Goal: Book appointment/travel/reservation

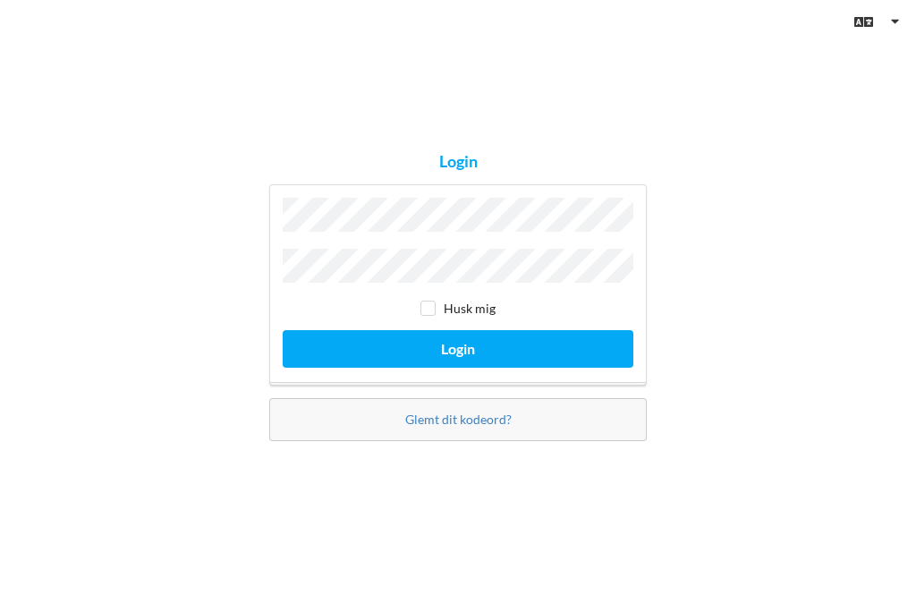
click at [472, 363] on button "Login" at bounding box center [458, 348] width 351 height 37
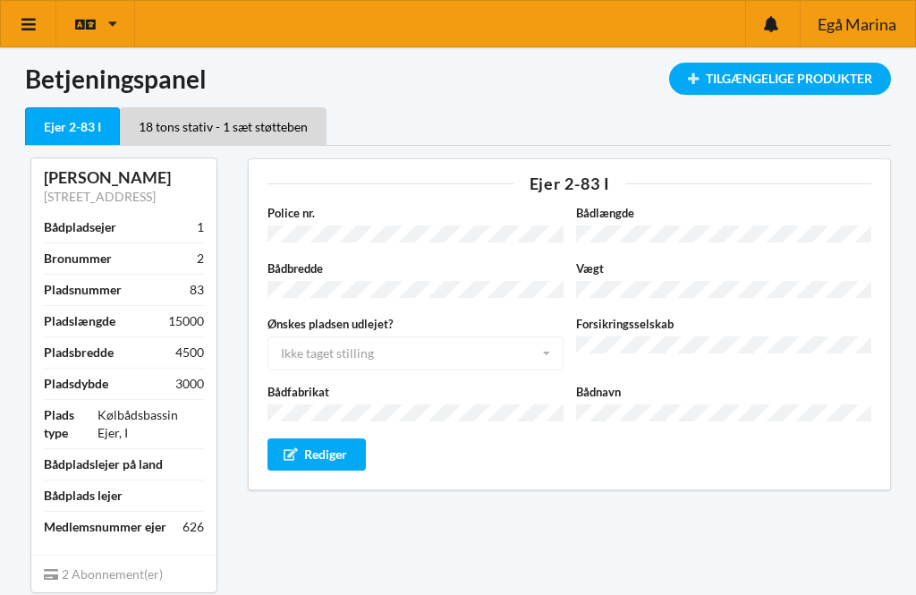
click at [32, 30] on icon at bounding box center [29, 24] width 19 height 16
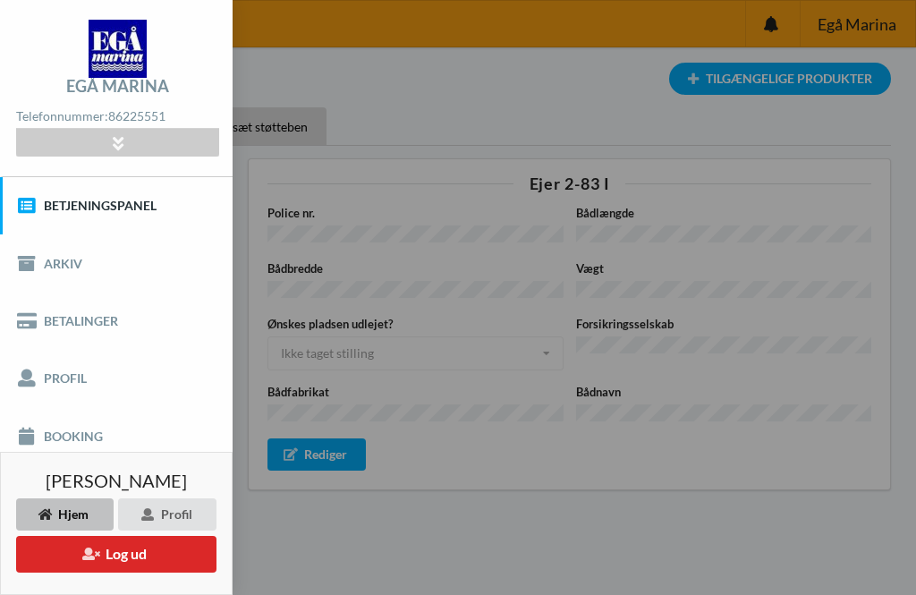
click at [64, 440] on link "Booking" at bounding box center [116, 435] width 233 height 57
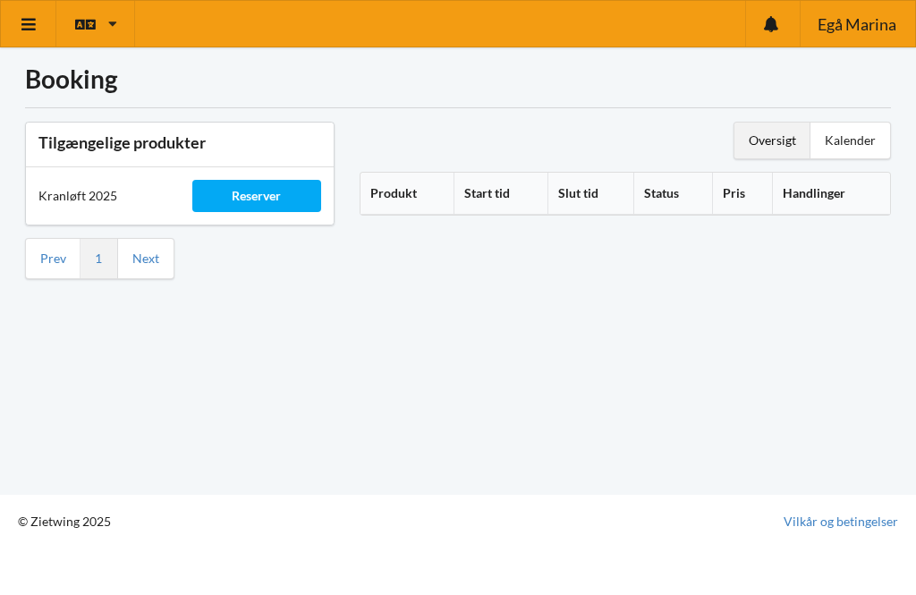
click at [250, 197] on div "Reserver" at bounding box center [256, 196] width 129 height 32
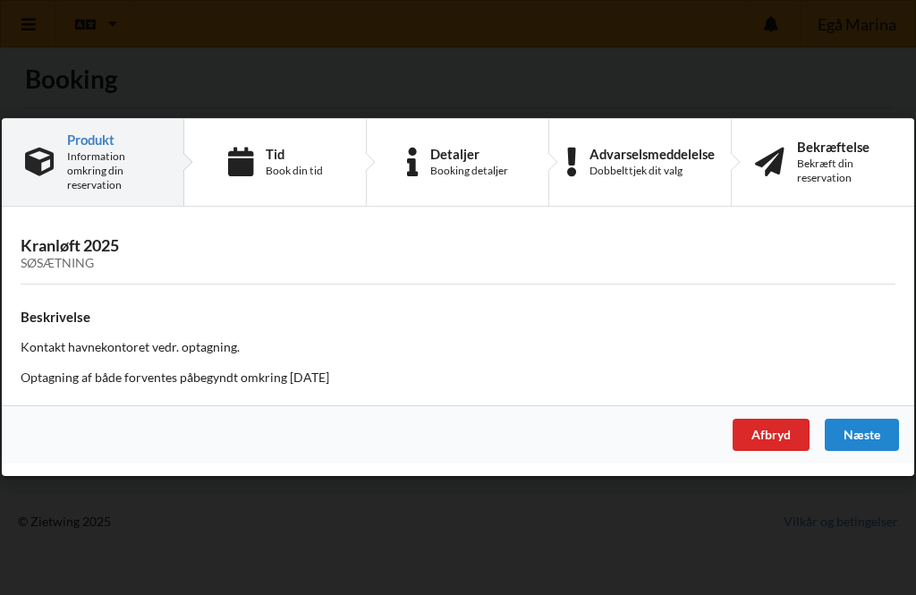
click at [40, 242] on h3 "Kranløft 2025 Søsætning" at bounding box center [458, 254] width 875 height 36
click at [777, 428] on div "Afbryd" at bounding box center [771, 436] width 77 height 32
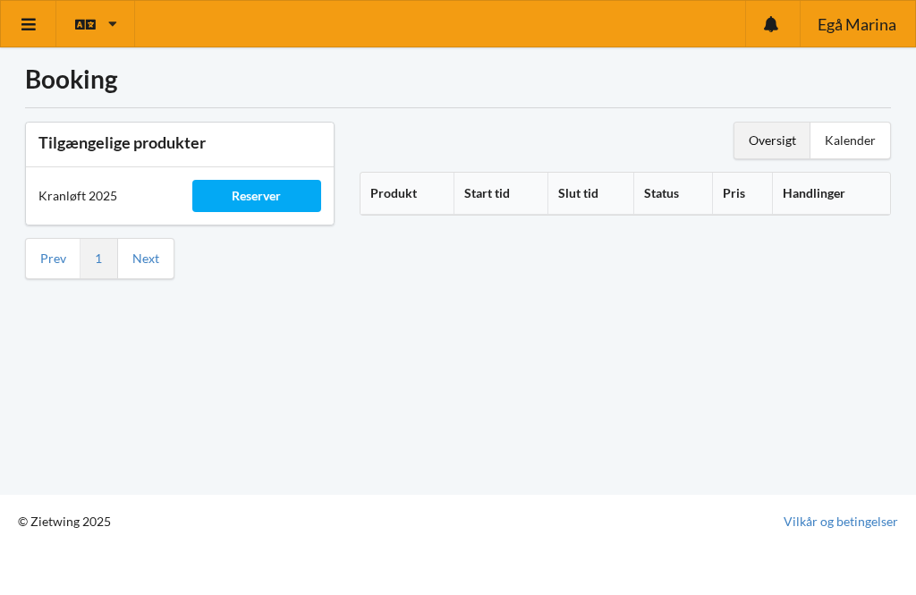
click at [402, 198] on th "Produkt" at bounding box center [408, 194] width 94 height 42
click at [430, 190] on icon at bounding box center [424, 190] width 15 height 13
click at [414, 195] on th "Produkt" at bounding box center [418, 194] width 114 height 42
click at [869, 145] on div "Kalender" at bounding box center [851, 141] width 80 height 36
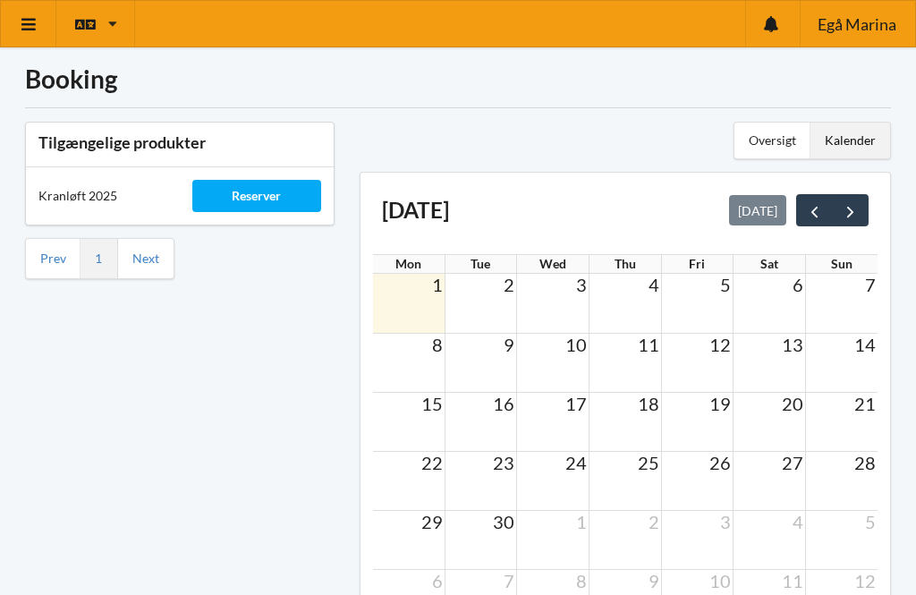
click at [858, 211] on span "next" at bounding box center [850, 211] width 19 height 19
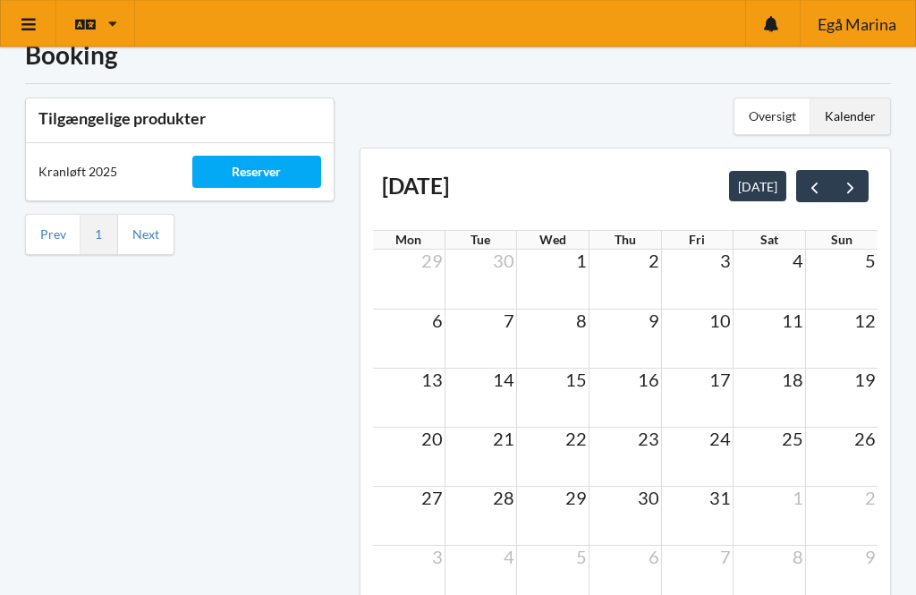
scroll to position [24, 0]
click at [497, 444] on span "21" at bounding box center [503, 438] width 25 height 21
click at [273, 170] on div "Reserver" at bounding box center [256, 172] width 129 height 32
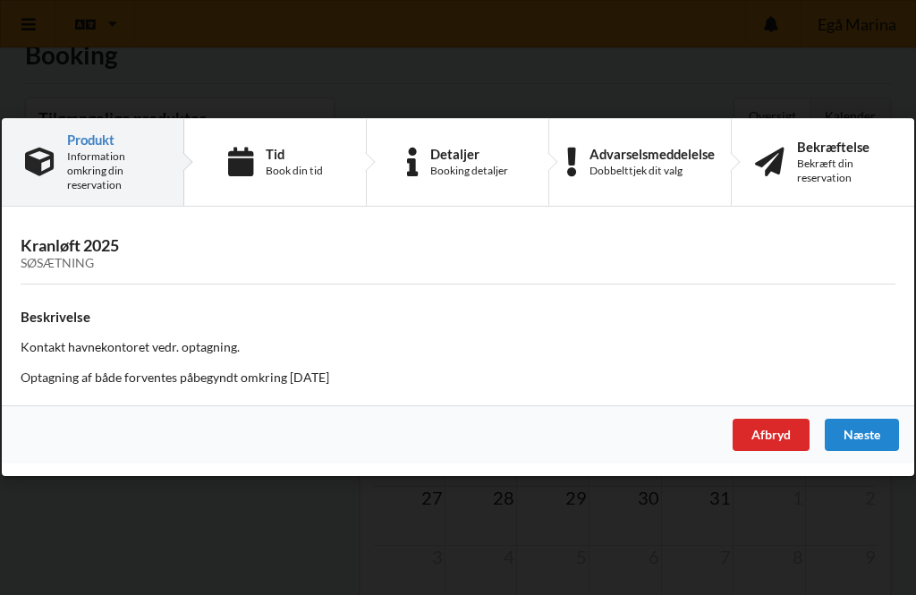
click at [866, 451] on div "Næste" at bounding box center [862, 436] width 74 height 32
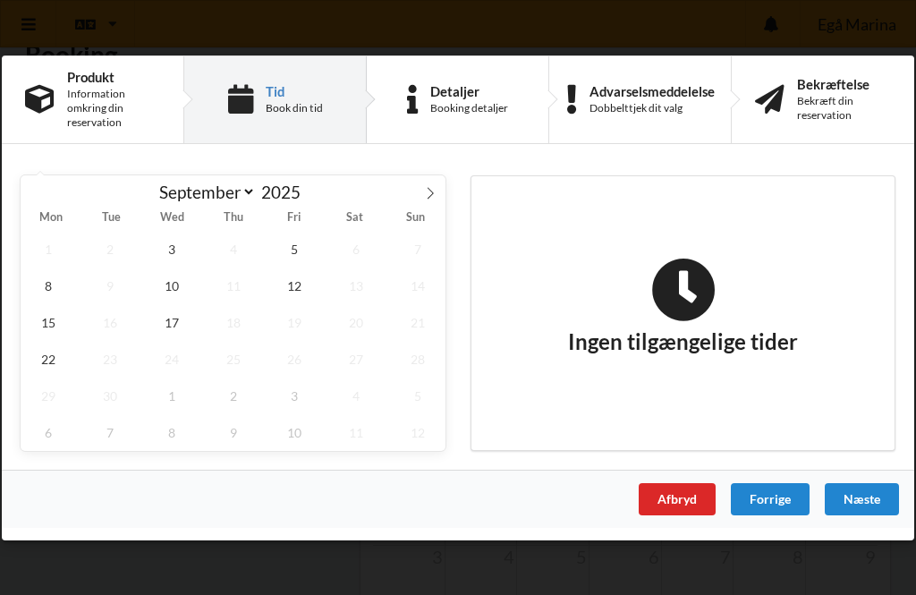
click at [433, 199] on icon at bounding box center [430, 192] width 13 height 13
select select "9"
click at [104, 377] on span "21" at bounding box center [109, 358] width 55 height 37
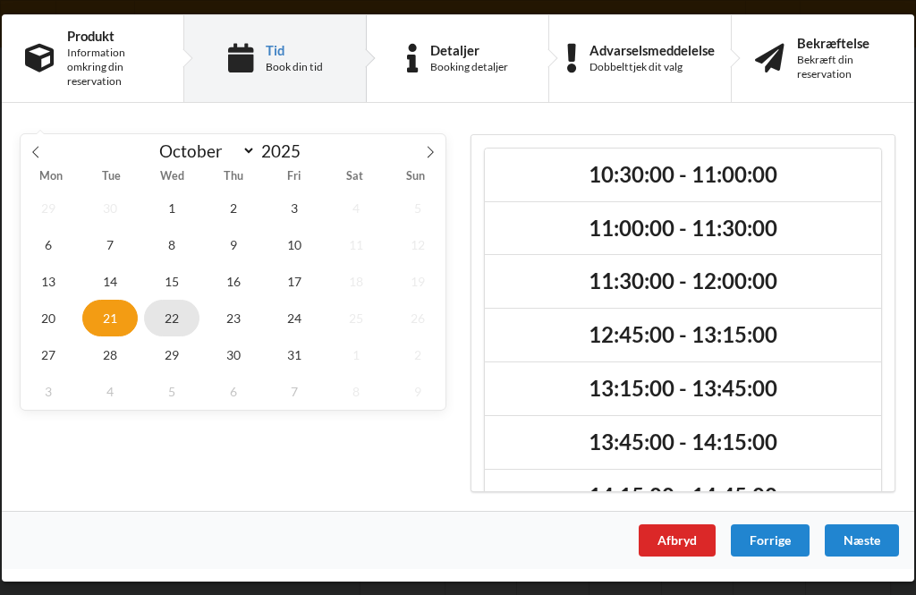
click at [165, 335] on span "22" at bounding box center [171, 317] width 55 height 37
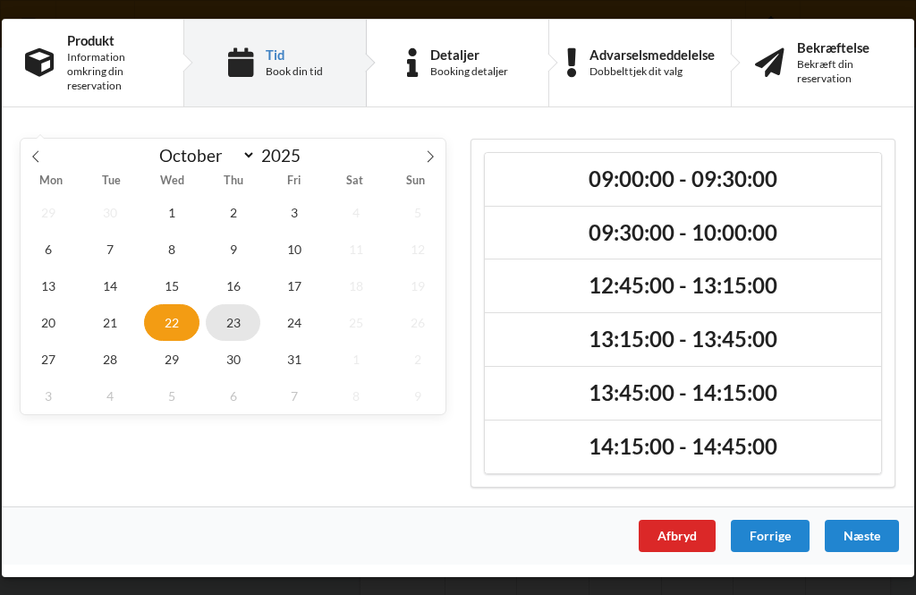
click at [227, 340] on span "23" at bounding box center [233, 321] width 55 height 37
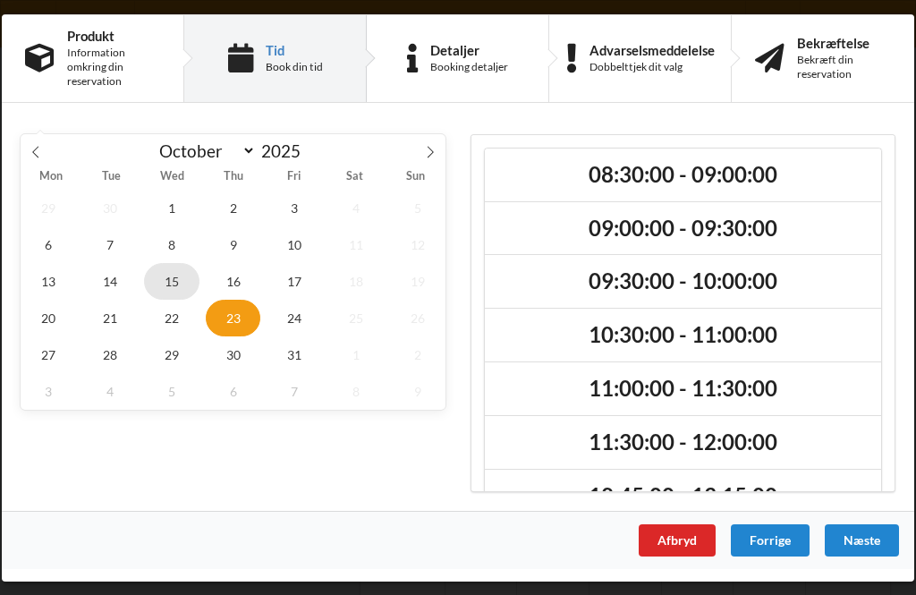
click at [168, 299] on span "15" at bounding box center [171, 280] width 55 height 37
click at [106, 299] on span "14" at bounding box center [109, 280] width 55 height 37
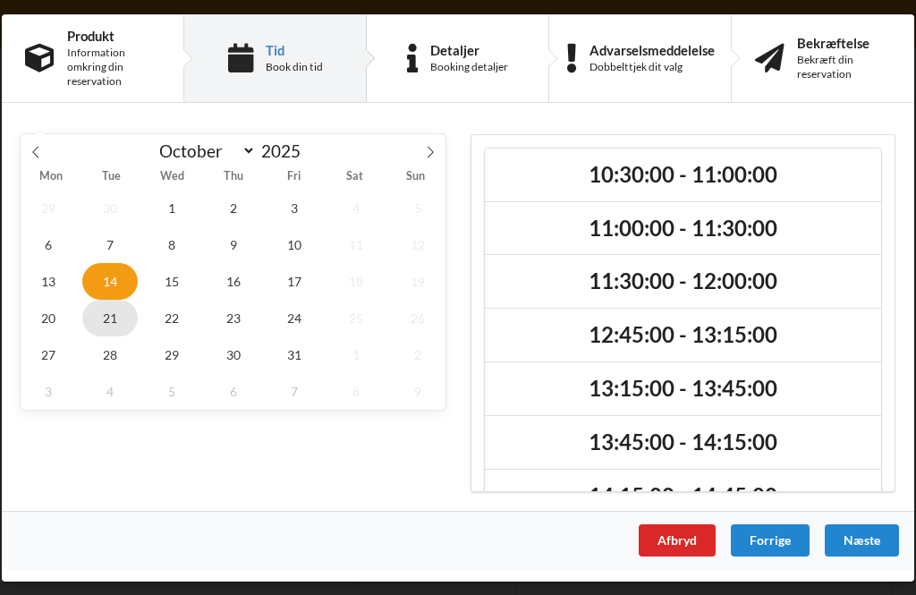
click at [106, 335] on span "21" at bounding box center [109, 317] width 55 height 37
click at [230, 335] on span "23" at bounding box center [233, 317] width 55 height 37
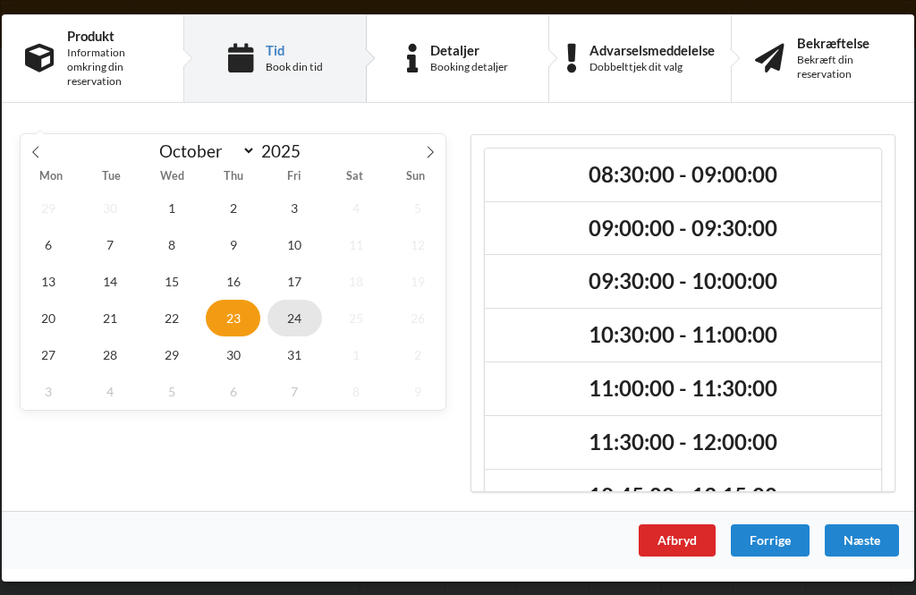
click at [287, 335] on span "24" at bounding box center [294, 317] width 55 height 37
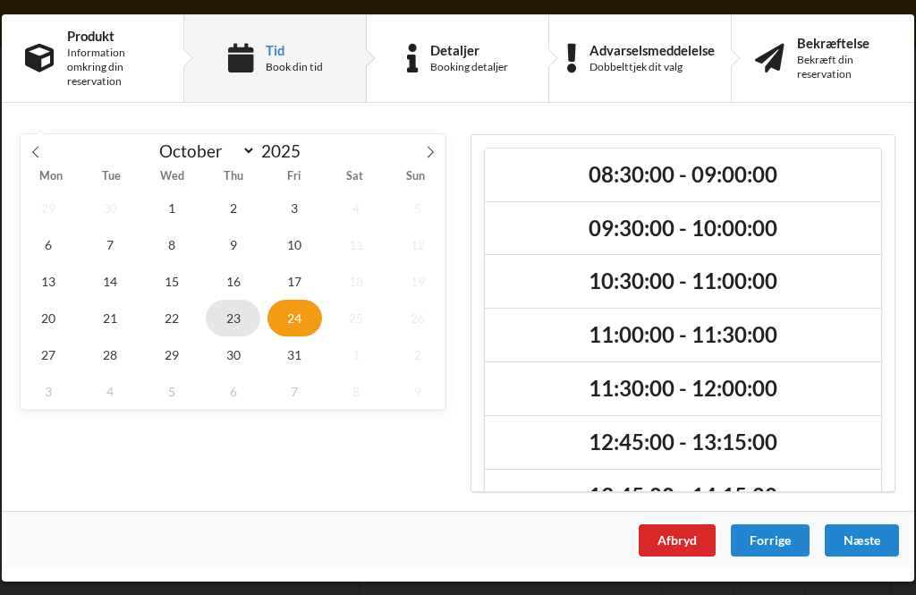
click at [225, 335] on span "23" at bounding box center [233, 317] width 55 height 37
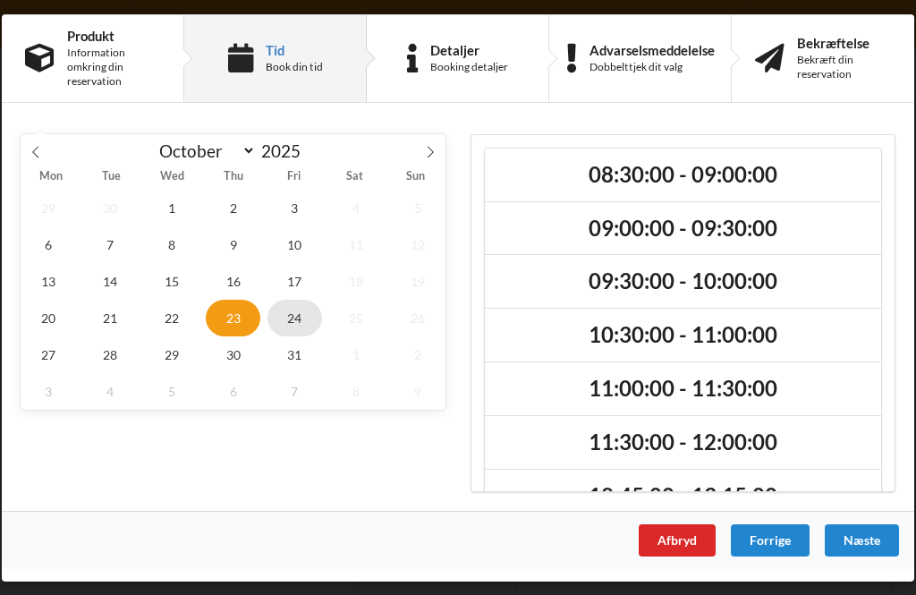
click at [286, 335] on span "24" at bounding box center [294, 317] width 55 height 37
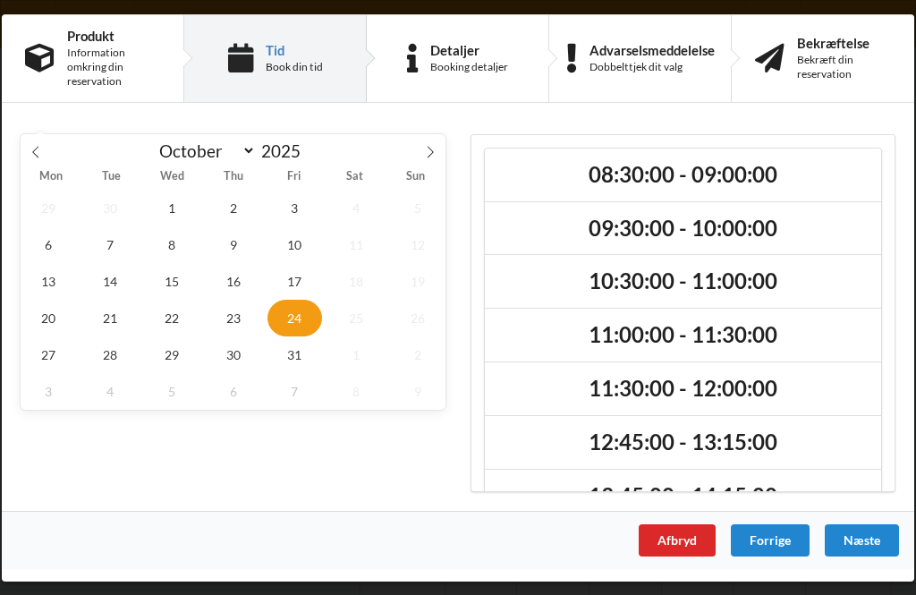
click at [719, 188] on h2 "08:30:00 - 09:00:00" at bounding box center [682, 174] width 371 height 28
click at [871, 556] on div "Næste" at bounding box center [862, 539] width 74 height 32
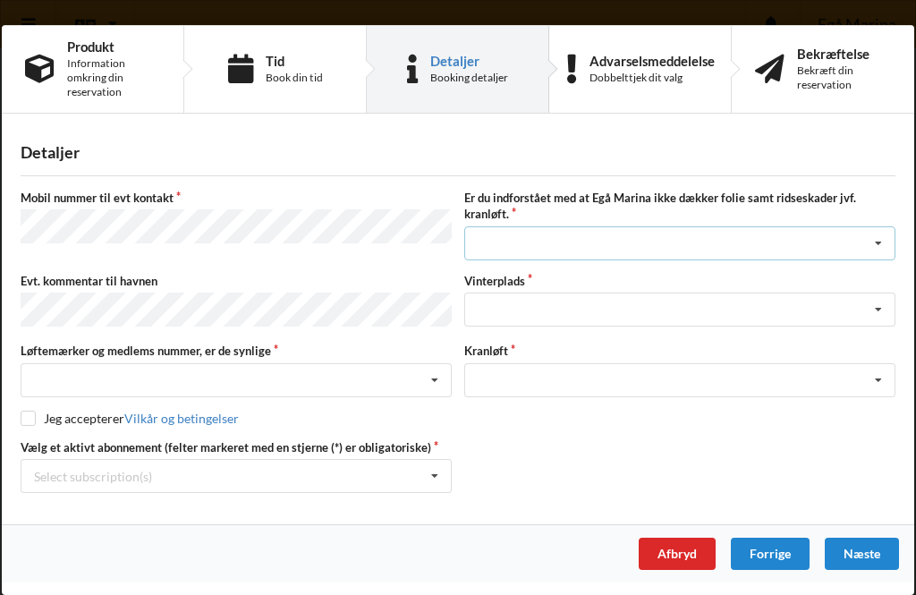
click at [887, 239] on icon at bounding box center [878, 243] width 27 height 33
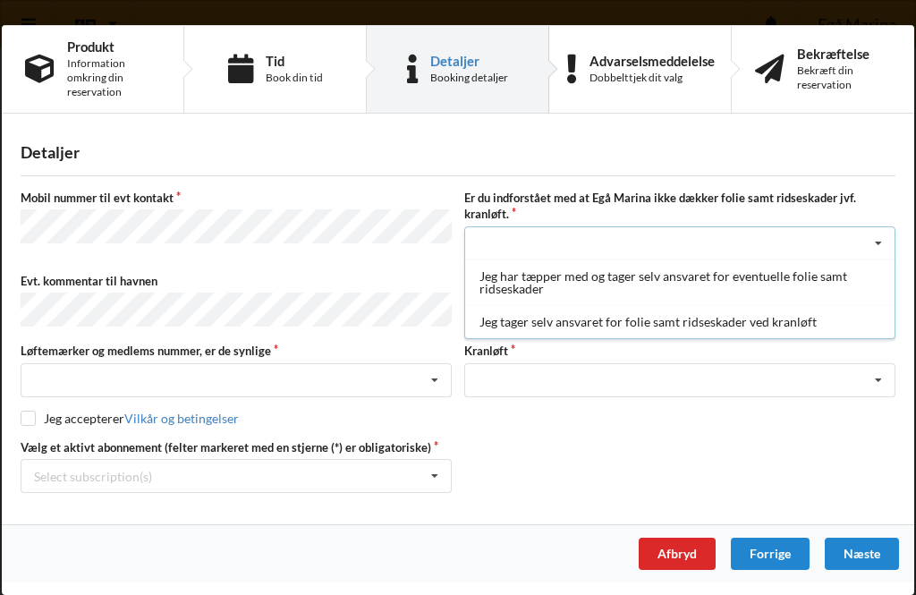
click at [787, 323] on div "Jeg tager selv ansvaret for folie samt ridseskader ved kranløft" at bounding box center [679, 321] width 429 height 33
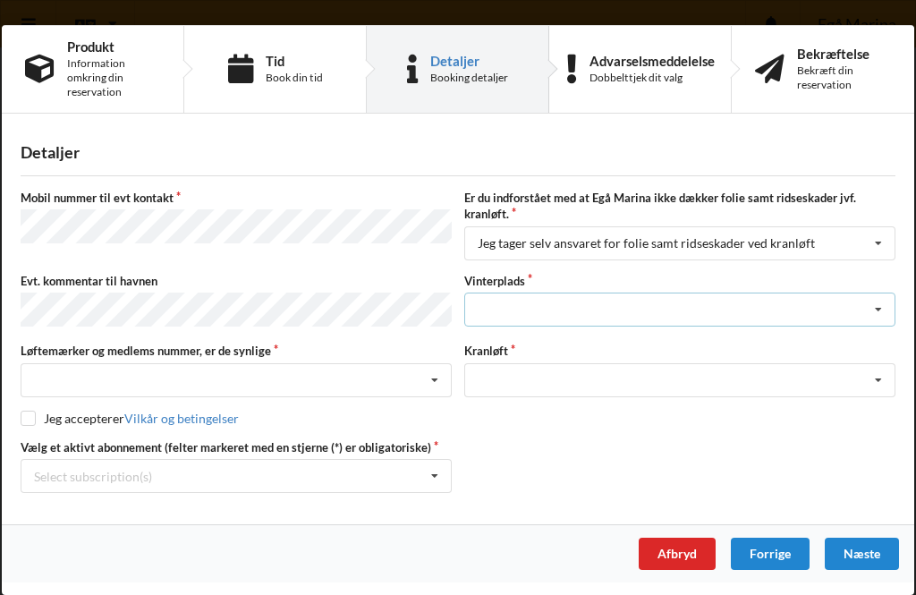
click at [879, 312] on icon at bounding box center [878, 309] width 27 height 33
click at [669, 554] on div "Afbryd" at bounding box center [677, 554] width 77 height 32
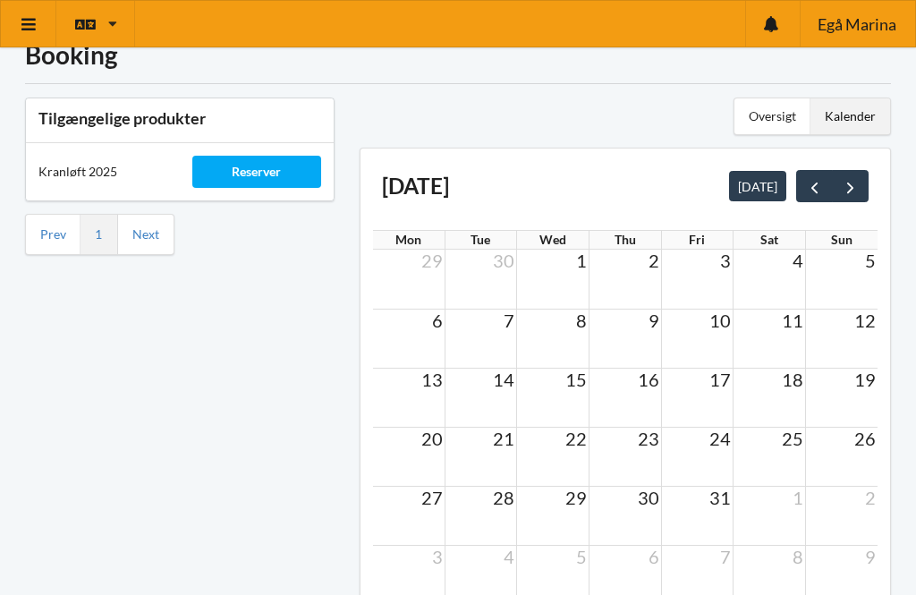
click at [26, 27] on icon at bounding box center [29, 24] width 19 height 16
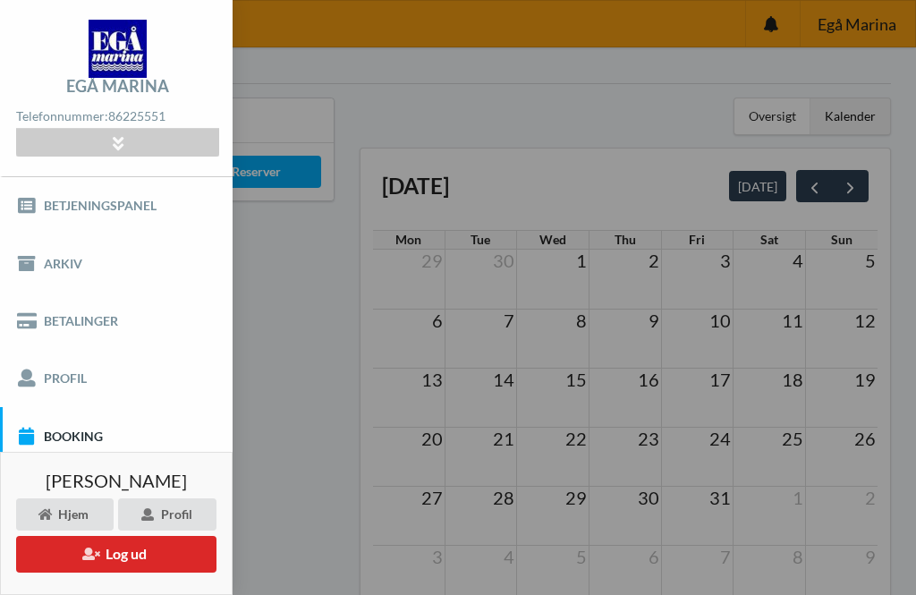
click at [72, 433] on link "Booking" at bounding box center [116, 435] width 233 height 57
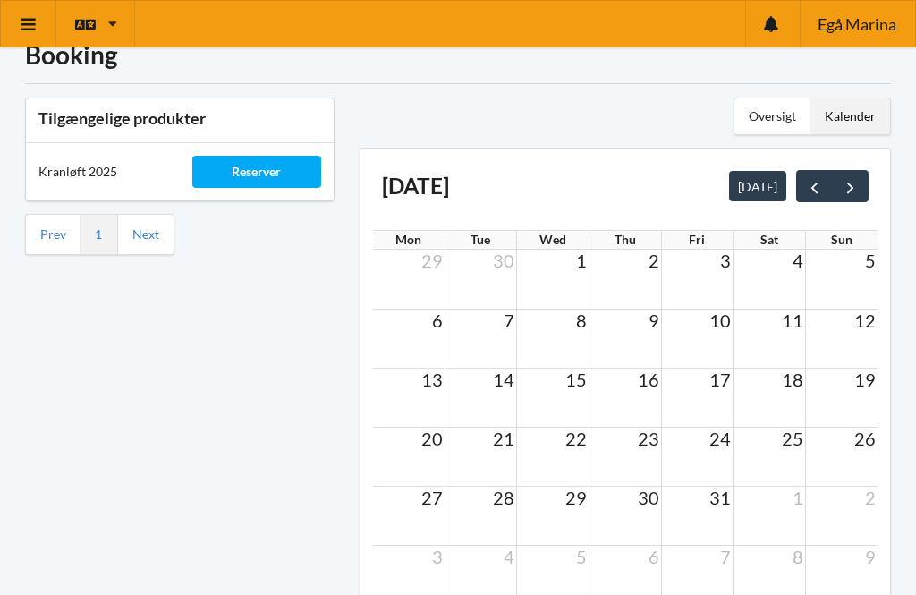
click at [713, 439] on span "24" at bounding box center [720, 438] width 25 height 21
click at [250, 176] on div "Reserver" at bounding box center [256, 172] width 129 height 32
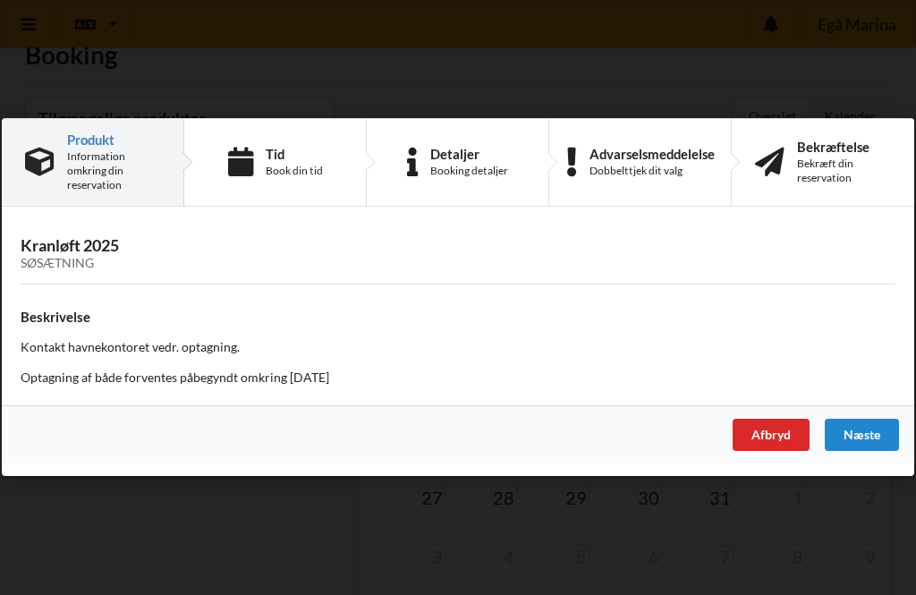
click at [54, 272] on h3 "Kranløft 2025 Søsætning" at bounding box center [458, 254] width 875 height 36
click at [277, 178] on div "Book din tid" at bounding box center [294, 171] width 57 height 14
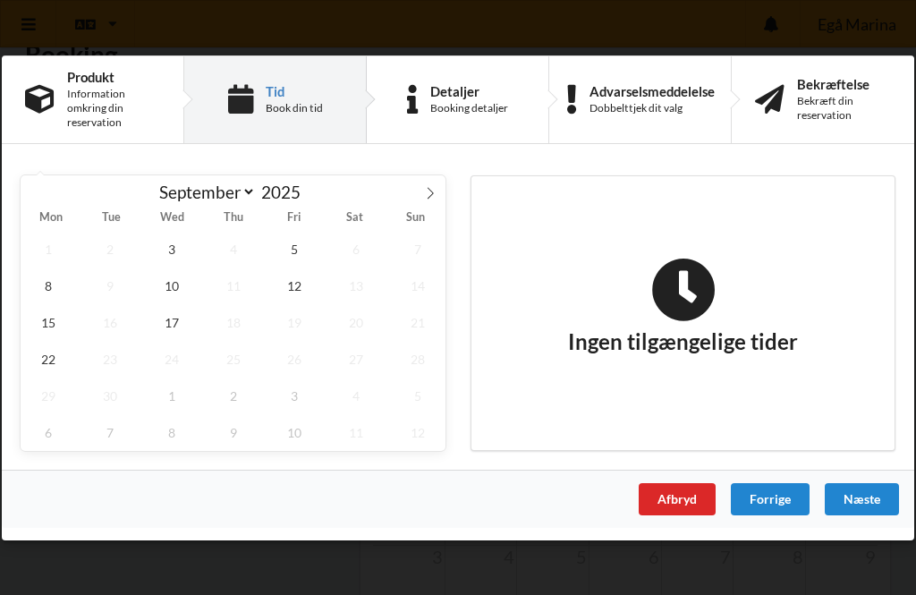
click at [414, 205] on div "September October November [DATE]" at bounding box center [233, 189] width 425 height 30
click at [424, 199] on icon at bounding box center [430, 192] width 13 height 13
select select "9"
click at [301, 377] on span "24" at bounding box center [294, 358] width 55 height 37
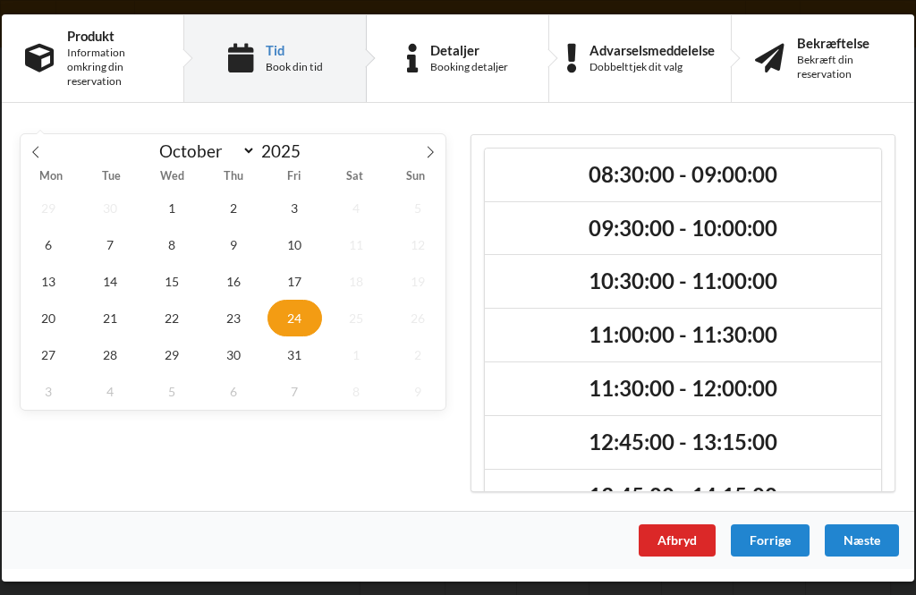
click at [754, 188] on h2 "08:30:00 - 09:00:00" at bounding box center [682, 174] width 371 height 28
click at [870, 556] on div "Næste" at bounding box center [862, 539] width 74 height 32
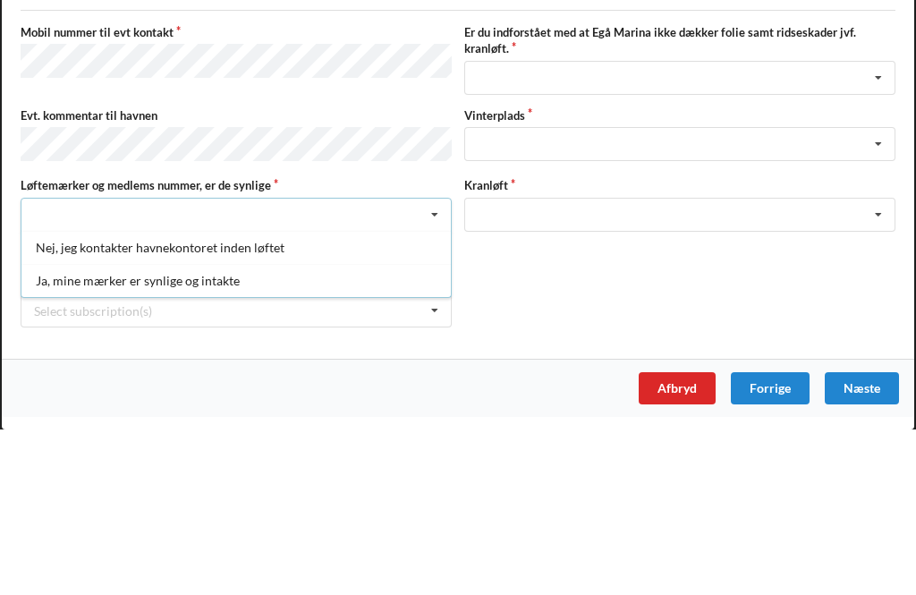
click at [81, 429] on div "Ja, mine mærker er synlige og intakte" at bounding box center [235, 445] width 429 height 33
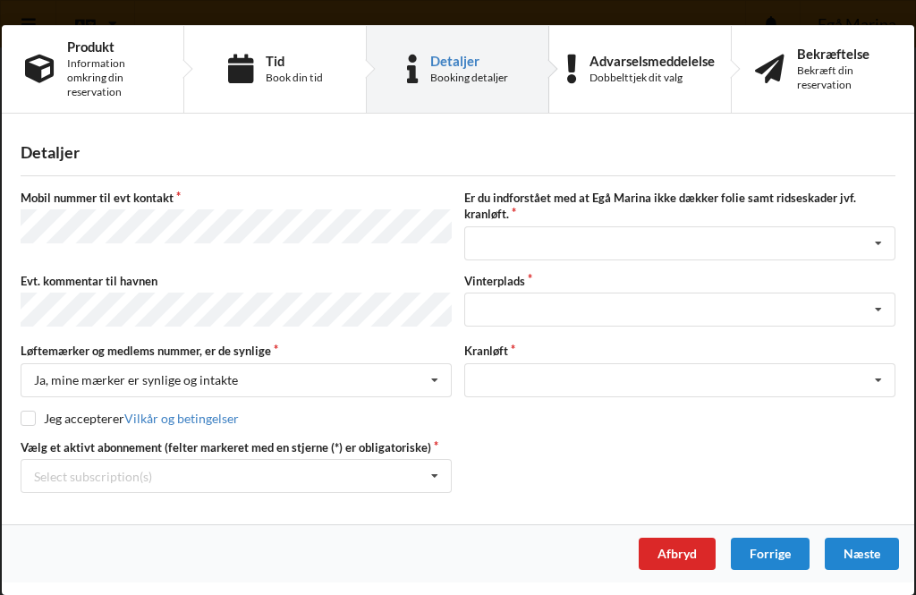
click at [28, 415] on input "checkbox" at bounding box center [28, 418] width 15 height 15
checkbox input "true"
click at [881, 247] on icon at bounding box center [878, 243] width 27 height 33
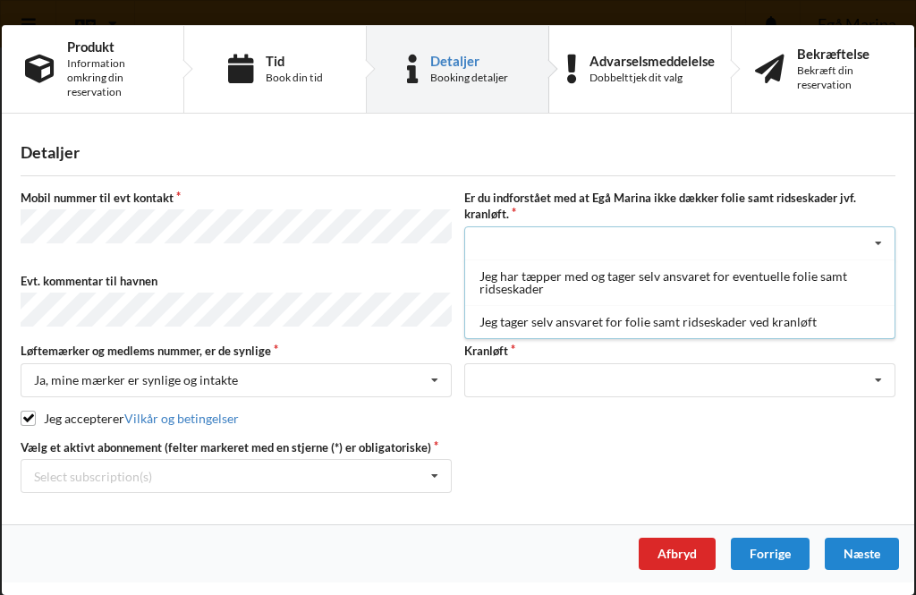
click at [761, 327] on div "Jeg tager selv ansvaret for folie samt ridseskader ved kranløft" at bounding box center [679, 321] width 429 height 33
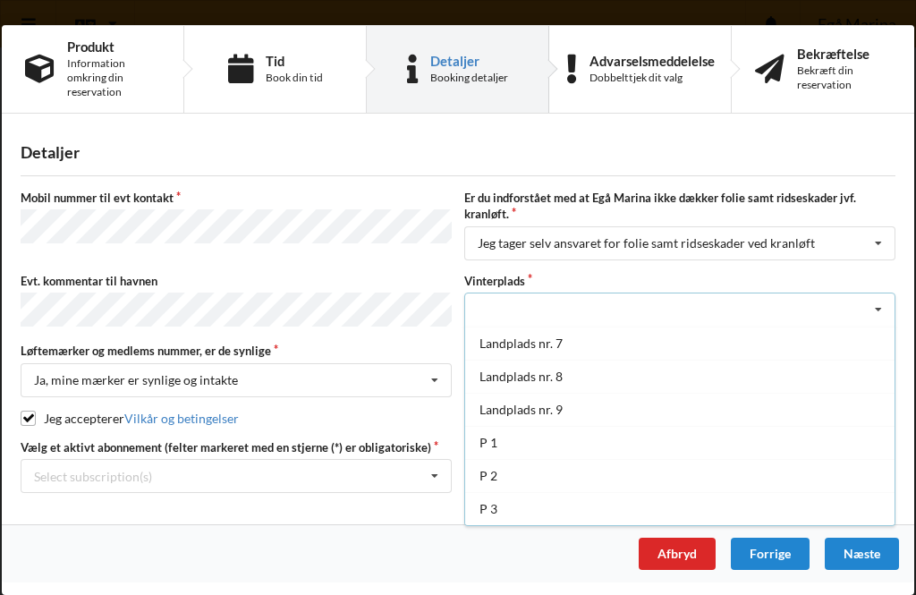
scroll to position [198, 0]
click at [525, 569] on div "Afbryd Forrige [GEOGRAPHIC_DATA]" at bounding box center [458, 553] width 913 height 58
click at [871, 382] on icon at bounding box center [878, 380] width 27 height 33
click at [514, 403] on div "Optagning" at bounding box center [679, 412] width 429 height 33
click at [431, 483] on icon at bounding box center [434, 476] width 27 height 33
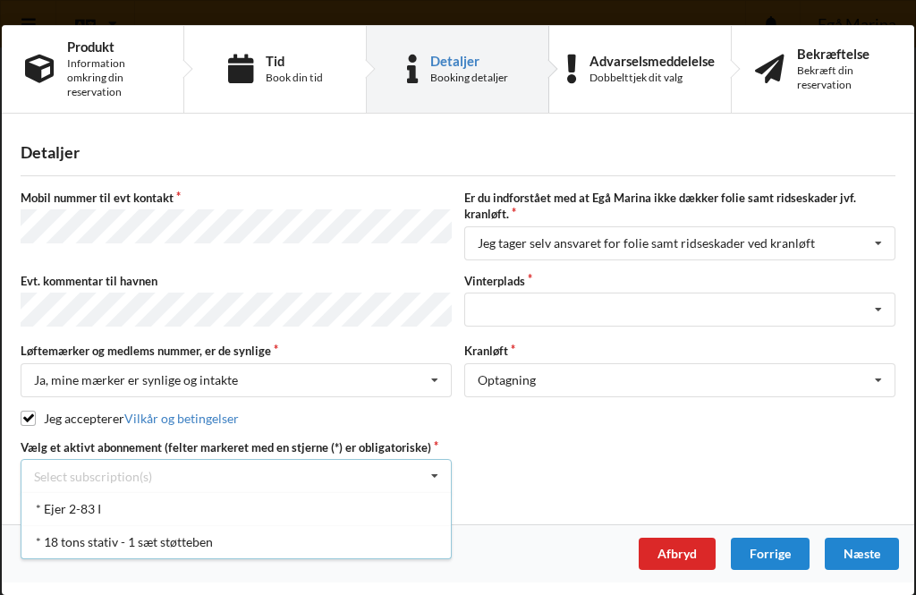
click at [51, 506] on div "* Ejer 2-83 I" at bounding box center [235, 508] width 429 height 33
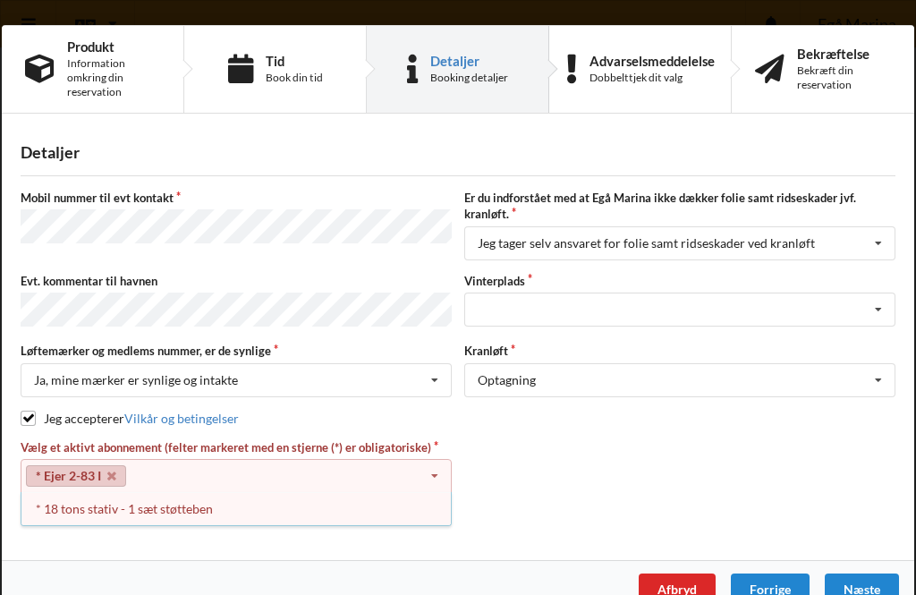
click at [73, 466] on link "* Ejer 2-83 I" at bounding box center [76, 475] width 100 height 21
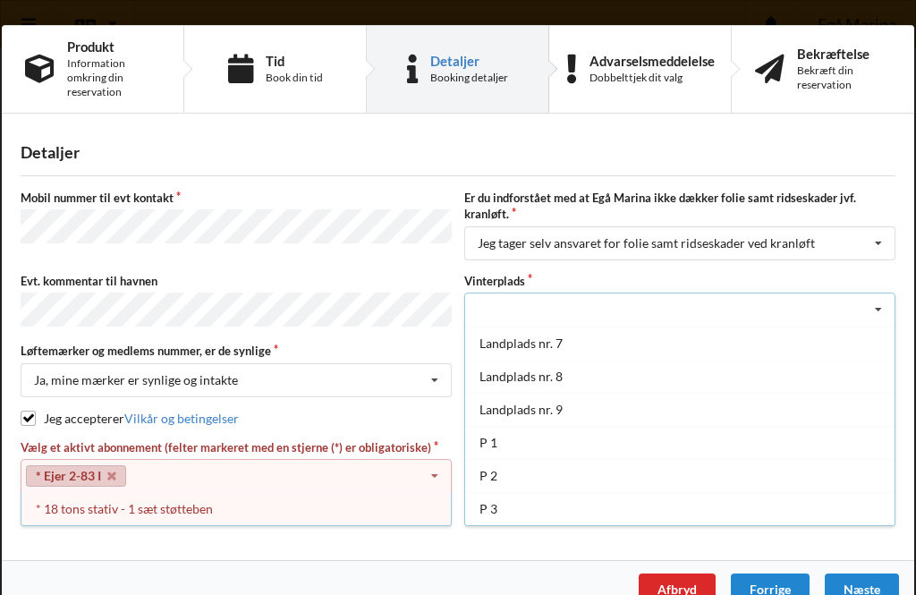
click at [621, 483] on div "P 2" at bounding box center [679, 475] width 429 height 33
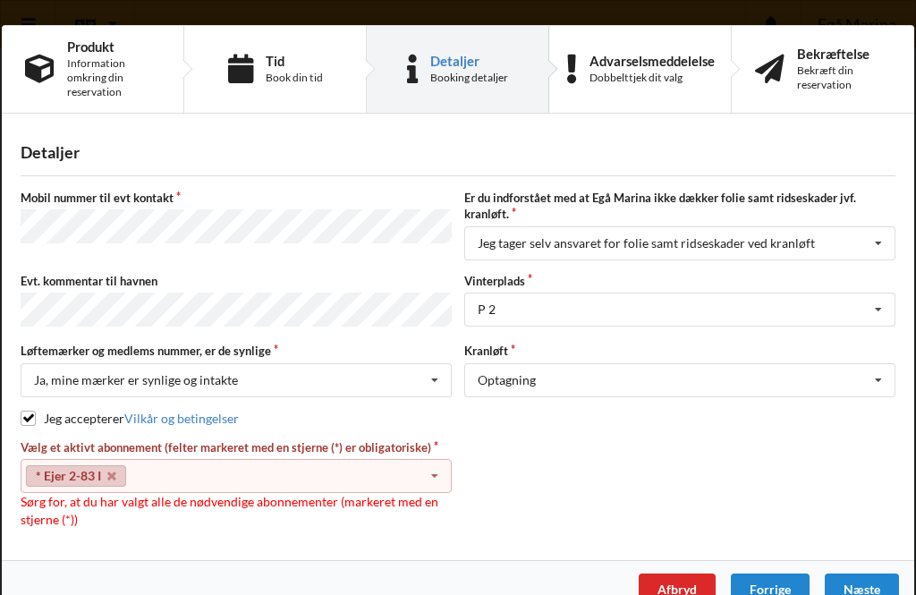
click at [424, 471] on icon at bounding box center [434, 476] width 27 height 33
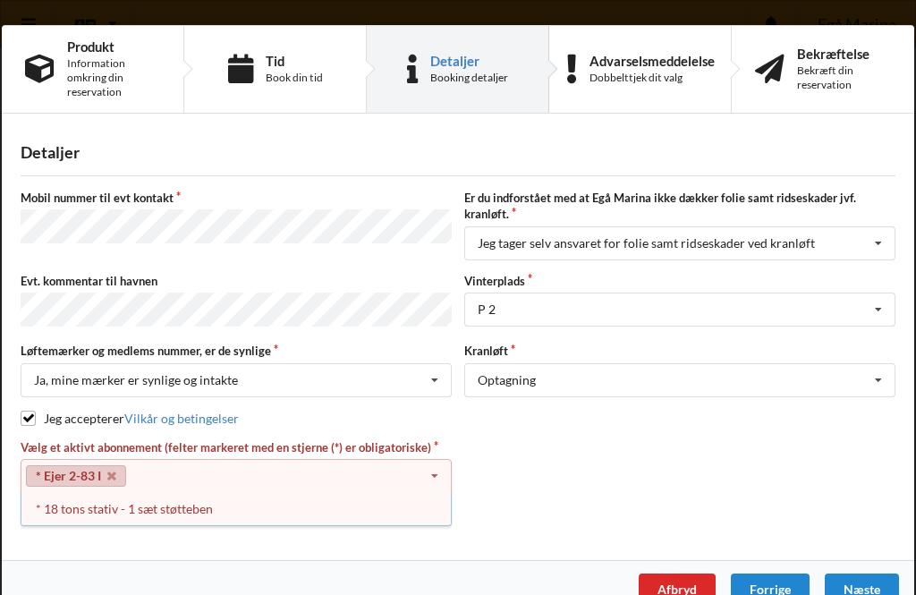
click at [191, 506] on div "* 18 tons stativ - 1 sæt støtteben" at bounding box center [235, 508] width 429 height 33
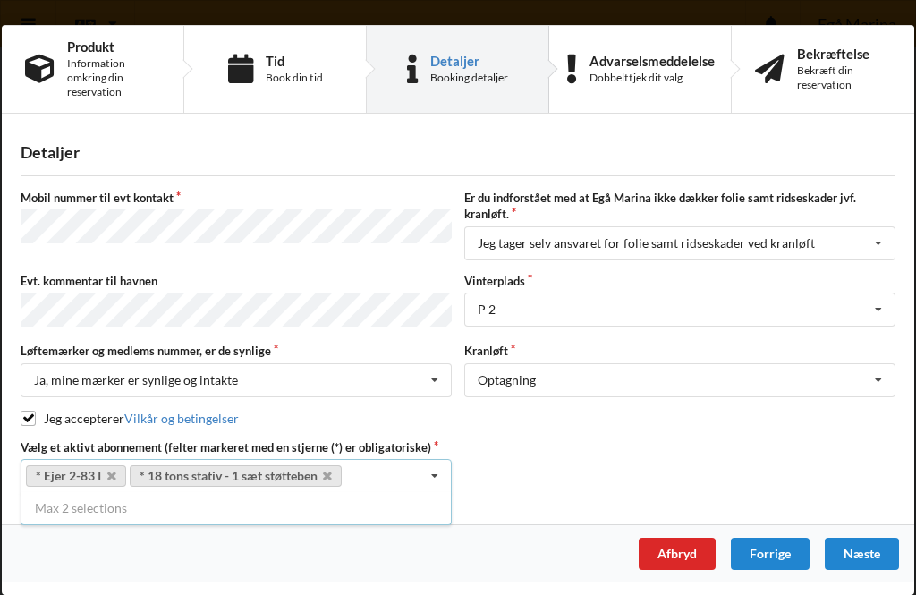
click at [865, 550] on div "Næste" at bounding box center [862, 554] width 74 height 32
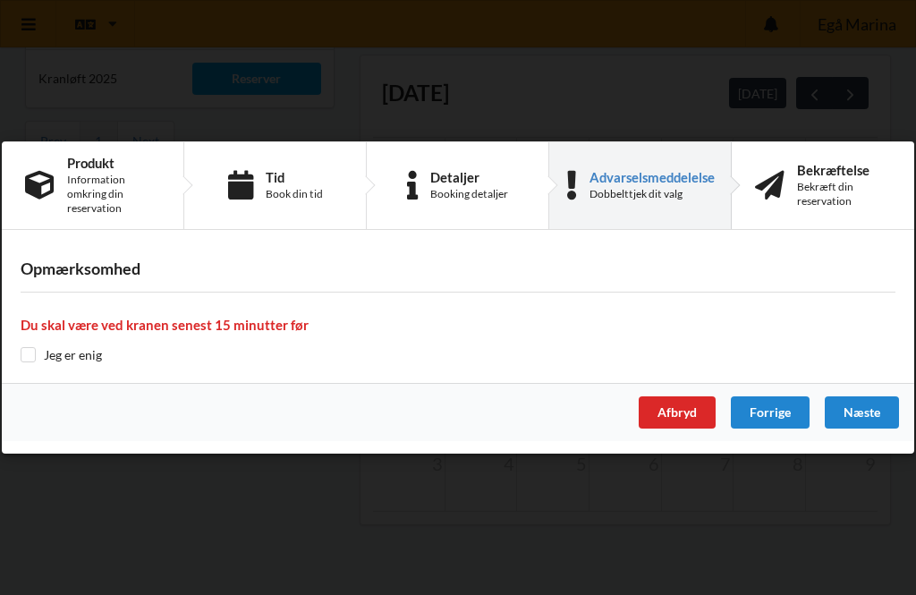
click at [31, 362] on input "checkbox" at bounding box center [28, 354] width 15 height 15
checkbox input "true"
click at [874, 429] on div "Næste" at bounding box center [862, 412] width 74 height 32
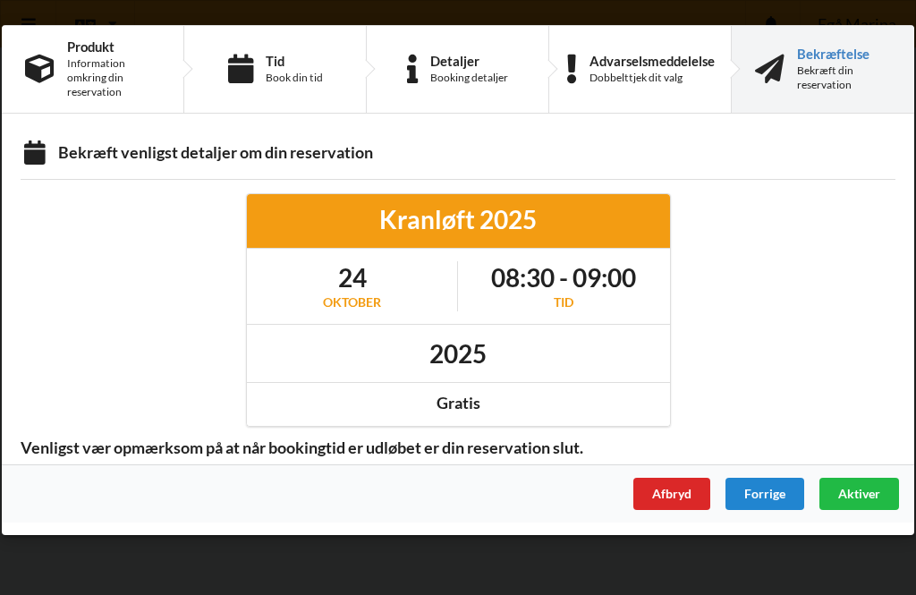
click at [861, 488] on span "Aktiver" at bounding box center [859, 493] width 42 height 15
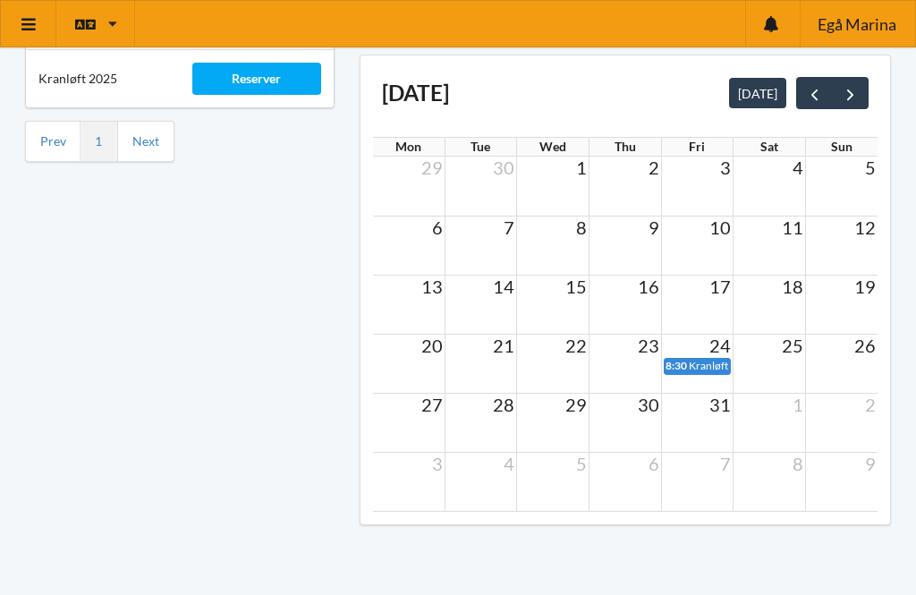
click at [25, 25] on icon at bounding box center [29, 24] width 19 height 16
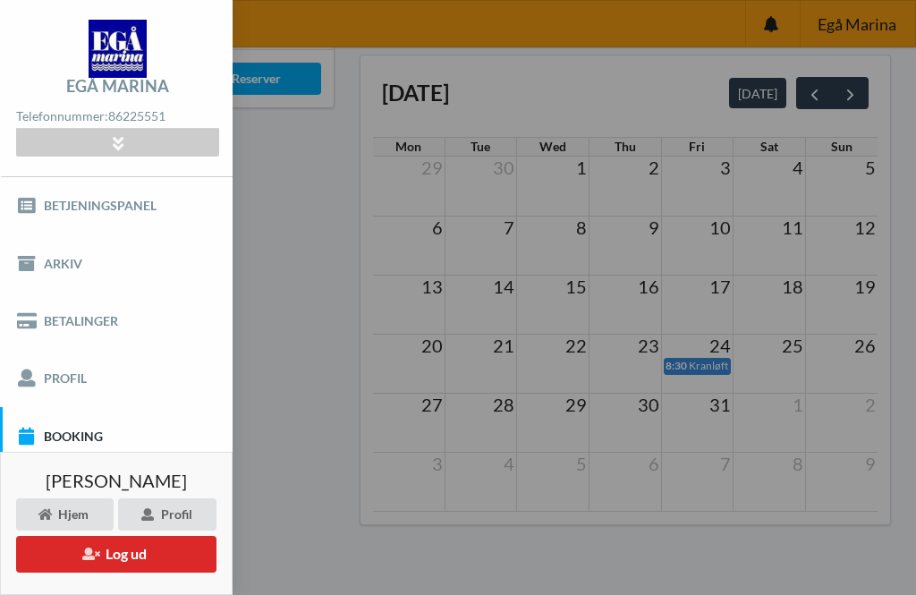
click at [113, 573] on button "Log ud" at bounding box center [116, 554] width 200 height 37
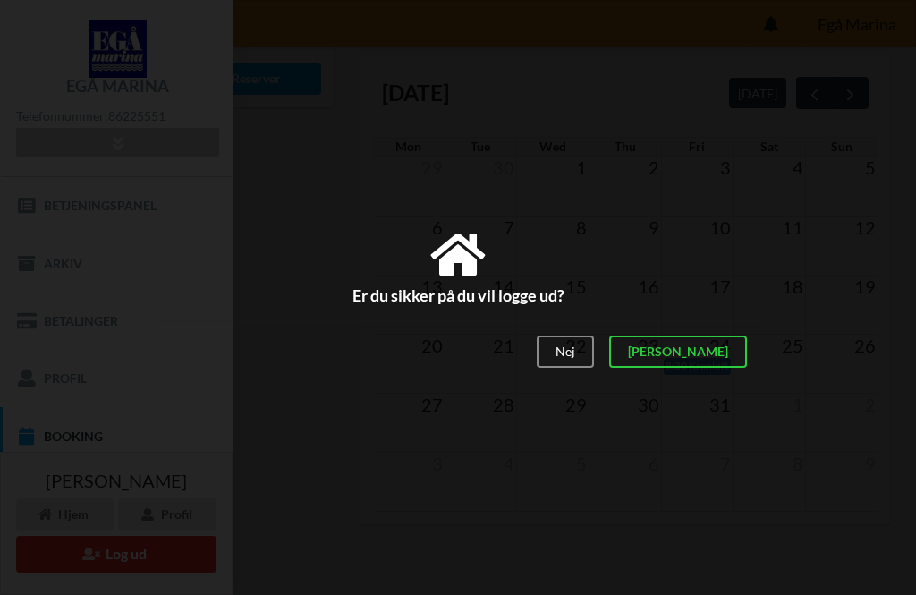
click at [723, 368] on div "[PERSON_NAME]" at bounding box center [678, 351] width 138 height 32
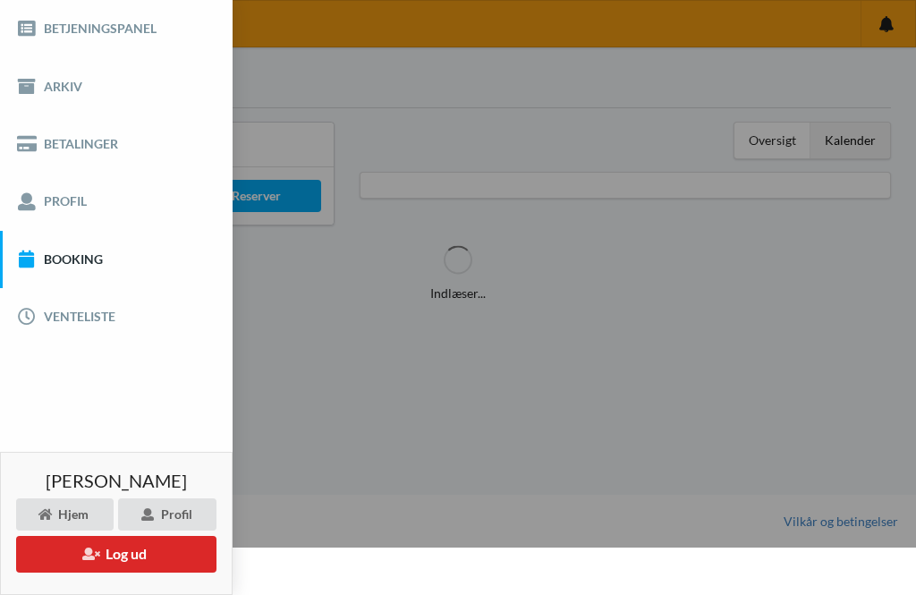
scroll to position [0, 0]
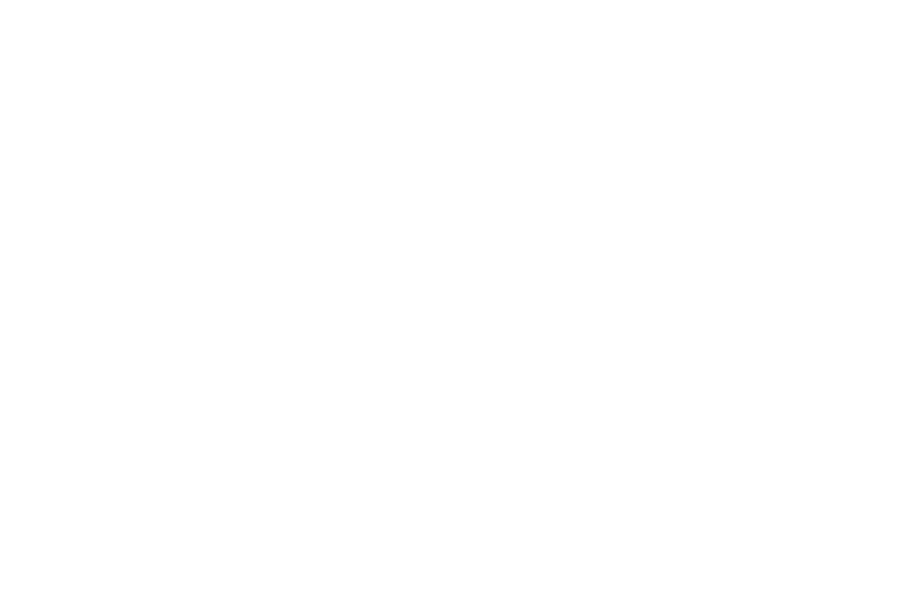
scroll to position [10, 0]
